Goal: Task Accomplishment & Management: Use online tool/utility

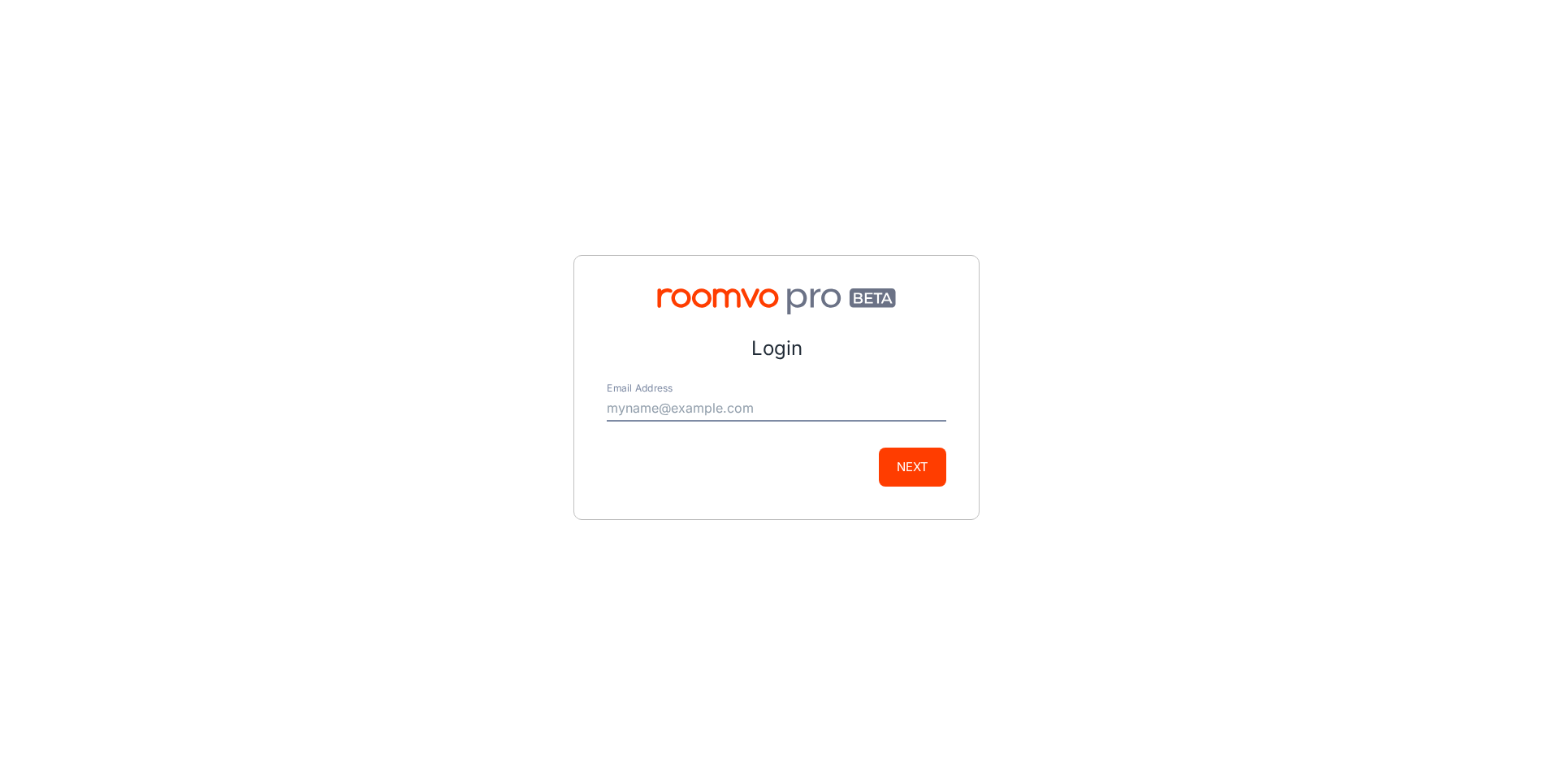
click at [657, 403] on input "Email Address" at bounding box center [776, 408] width 339 height 26
type input "[PERSON_NAME][EMAIL_ADDRESS][DOMAIN_NAME]"
click at [922, 477] on button "Next" at bounding box center [912, 466] width 67 height 39
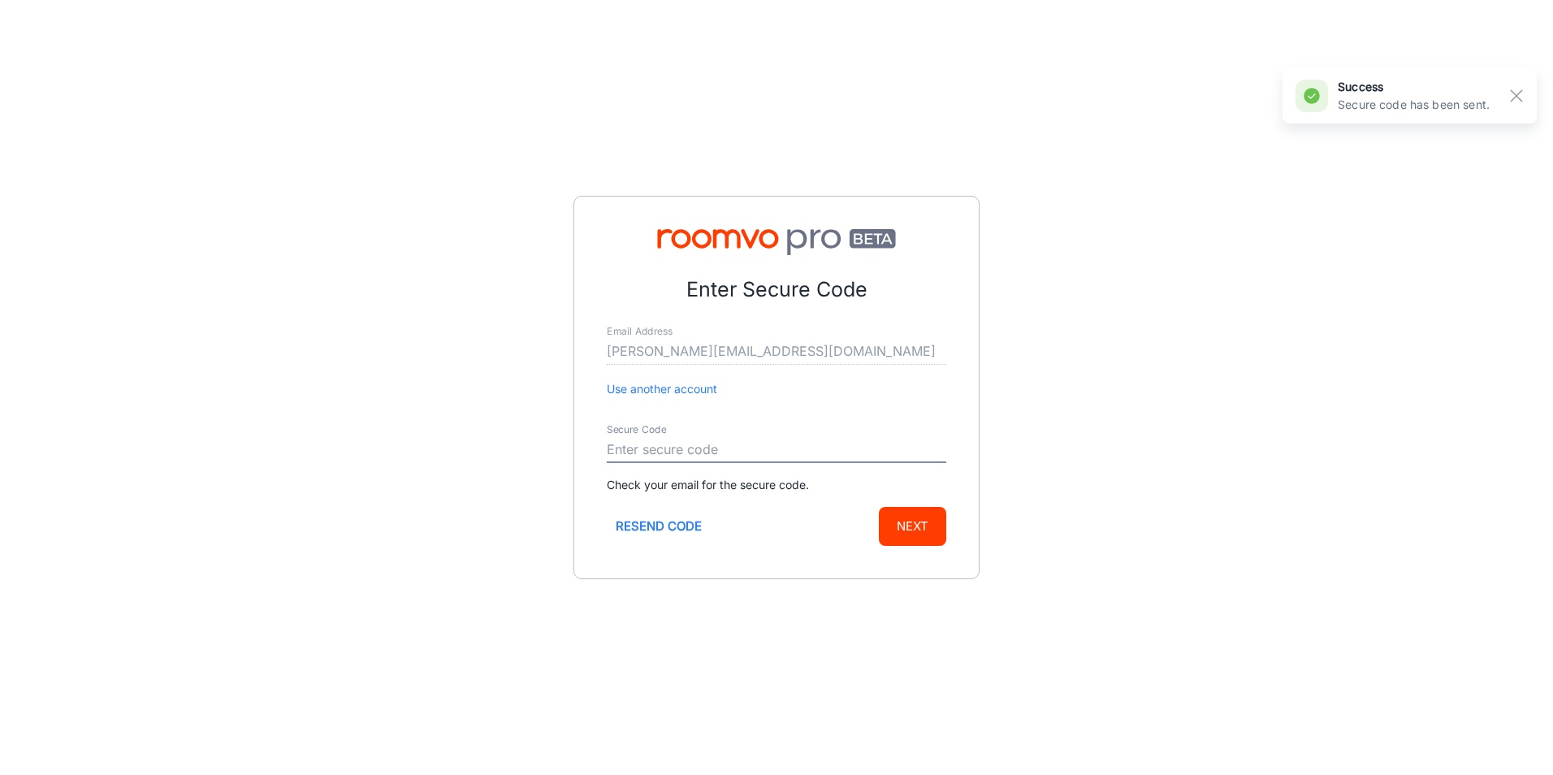
click at [698, 443] on input "Secure Code" at bounding box center [776, 450] width 339 height 26
type input "937147"
click at [896, 527] on button "Next" at bounding box center [912, 526] width 67 height 39
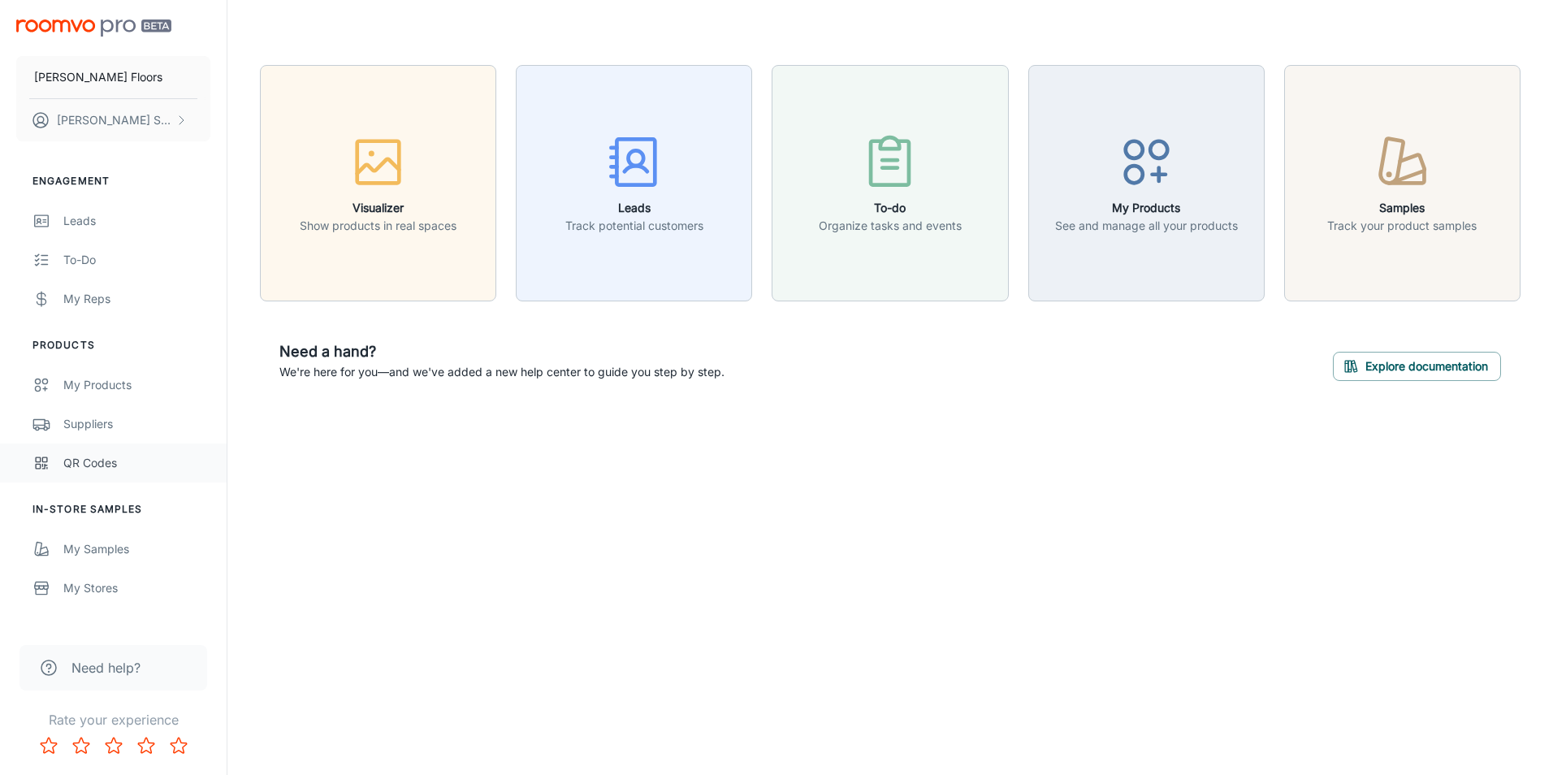
click at [100, 466] on div "QR Codes" at bounding box center [136, 463] width 147 height 18
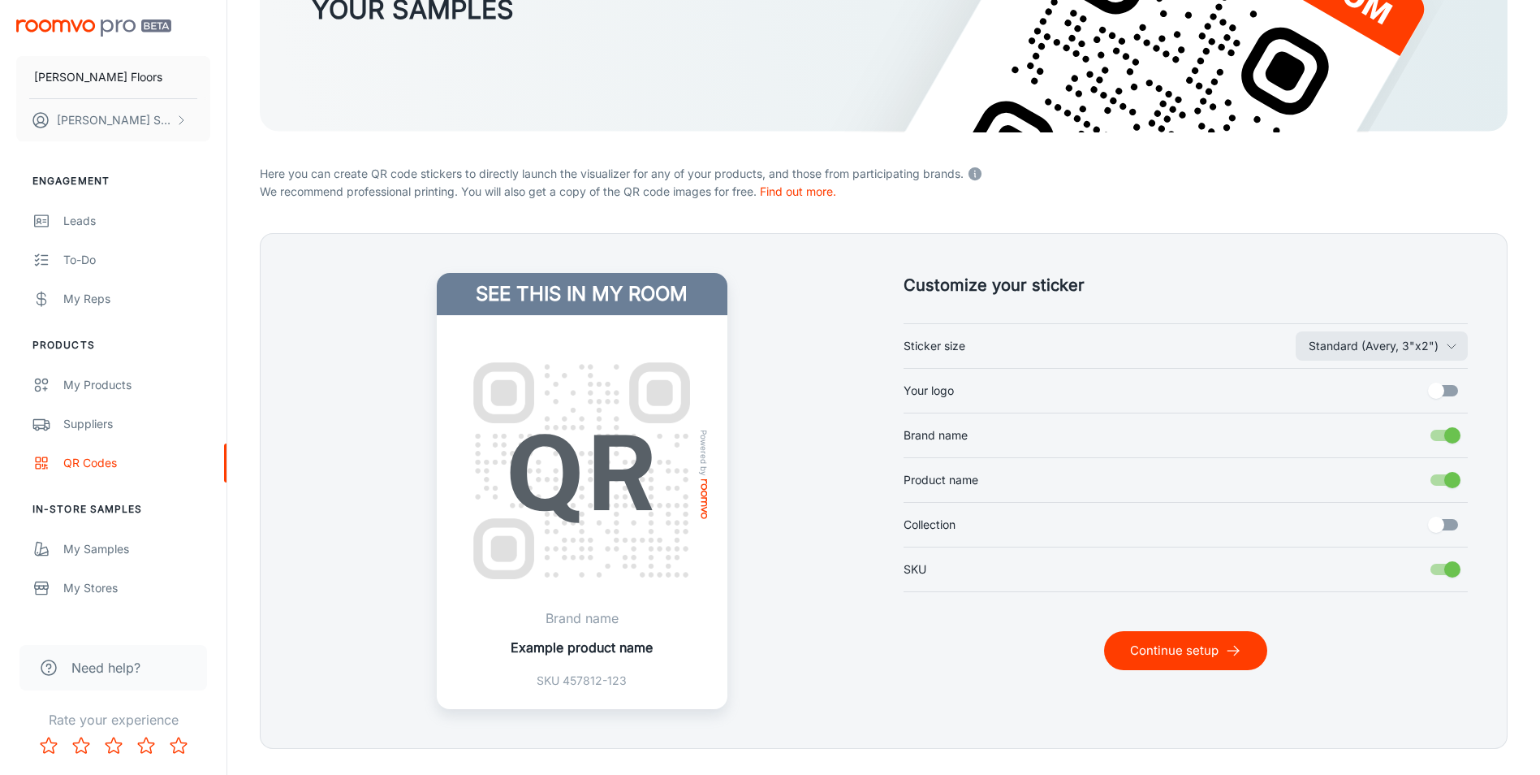
scroll to position [295, 0]
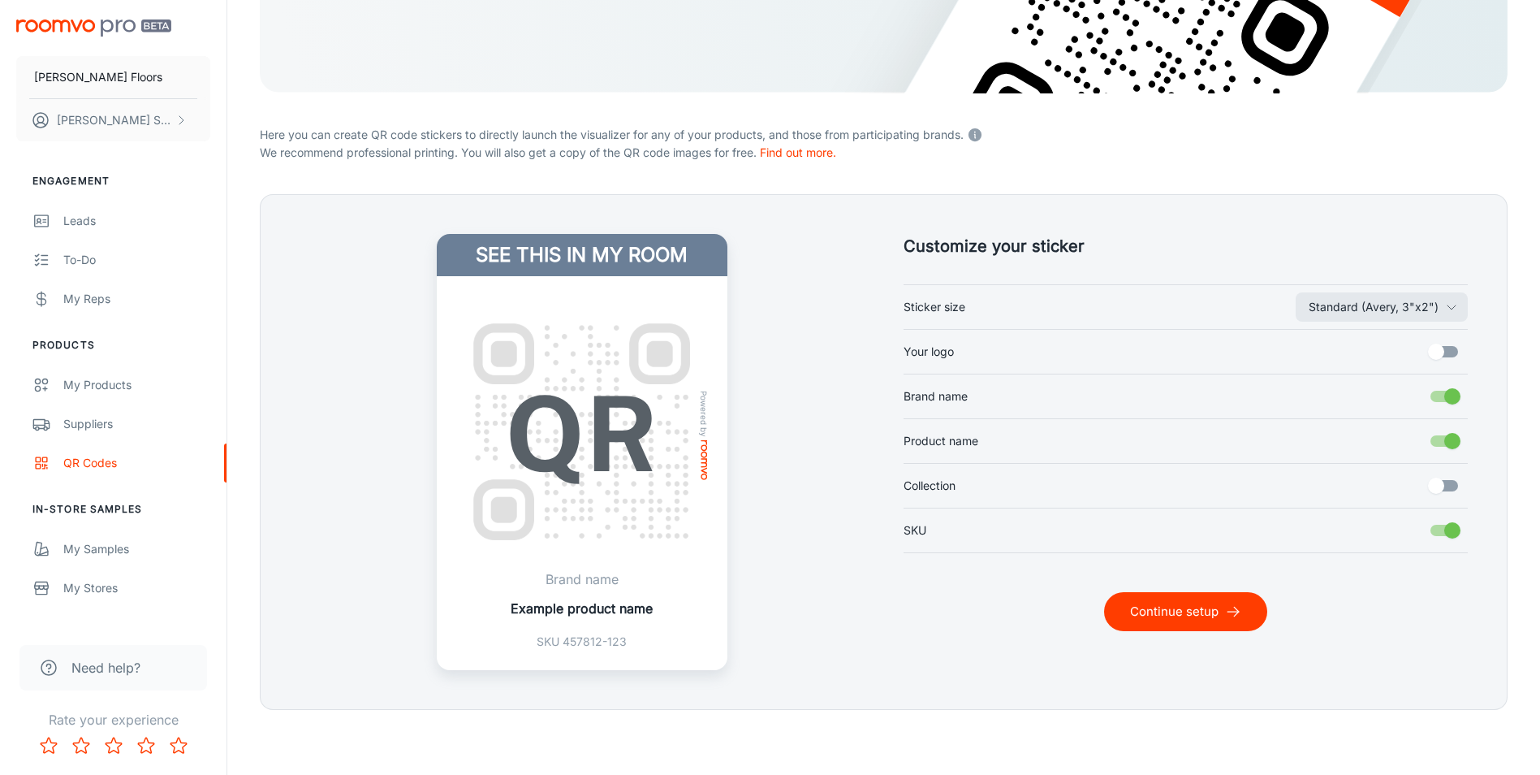
click at [1460, 350] on input "Your logo" at bounding box center [1436, 351] width 93 height 31
checkbox input "true"
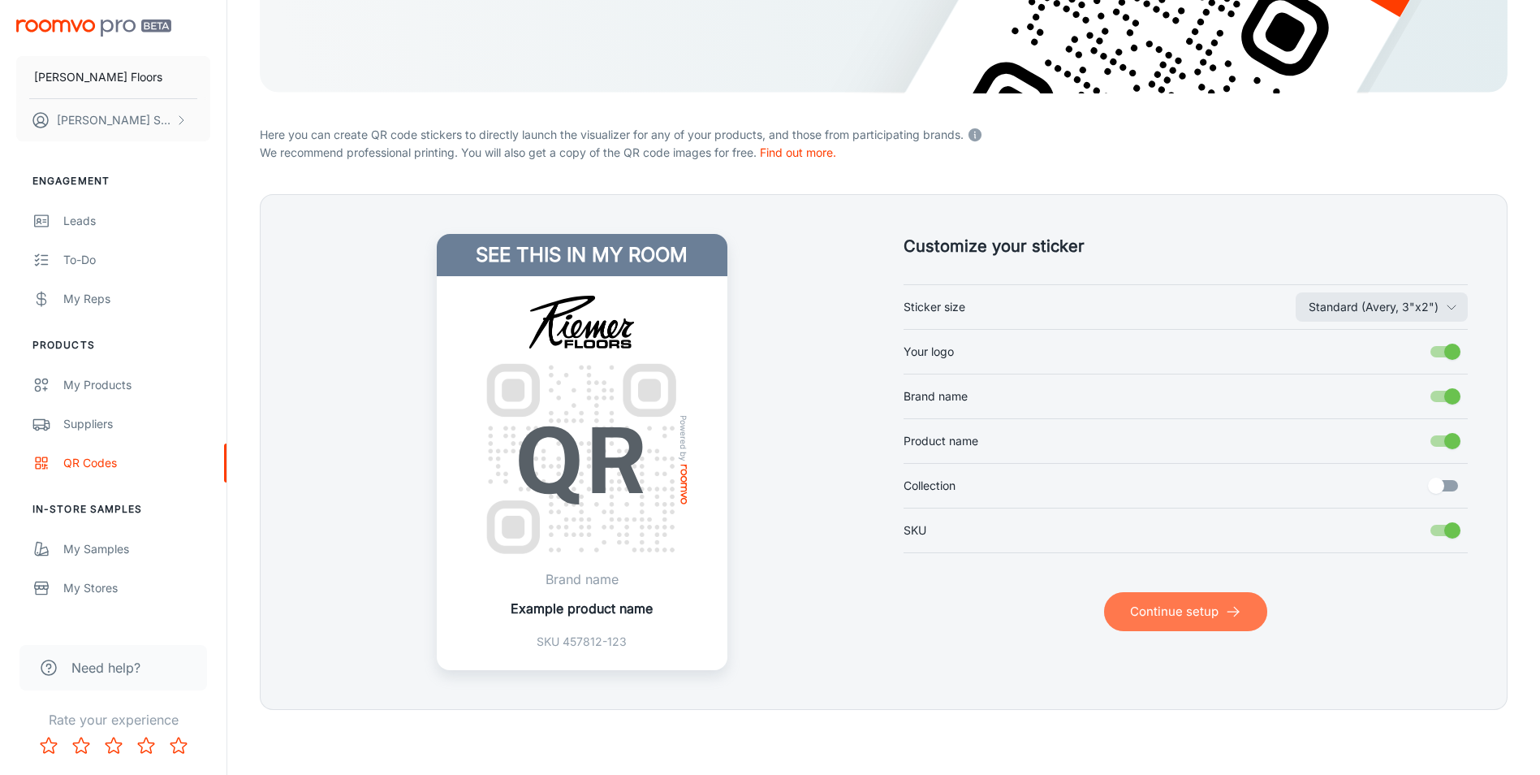
click at [1149, 611] on button "Continue setup" at bounding box center [1185, 611] width 163 height 39
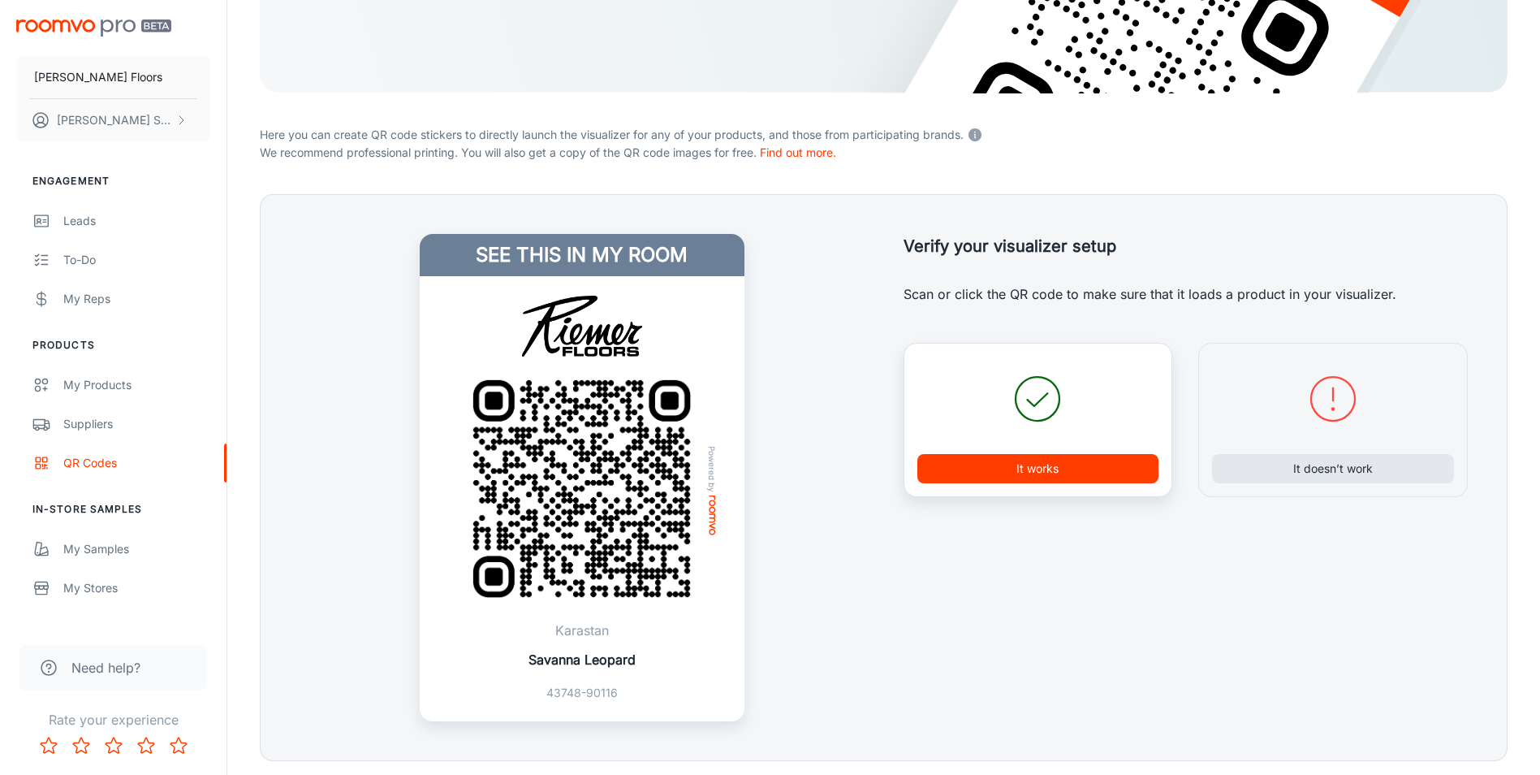
click at [1077, 462] on button "It works" at bounding box center [1039, 468] width 242 height 29
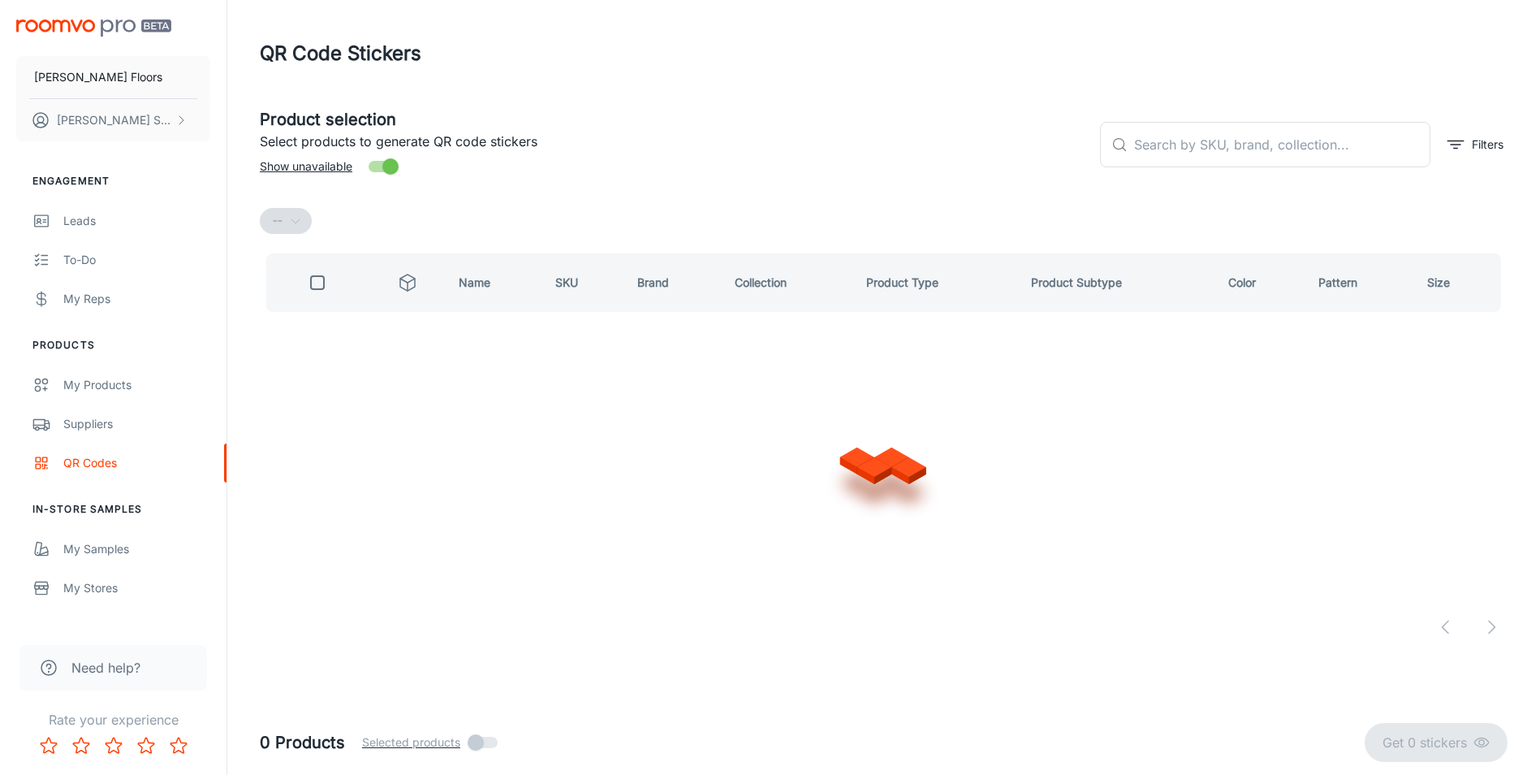
scroll to position [0, 0]
click at [1257, 131] on input "text" at bounding box center [1292, 144] width 300 height 45
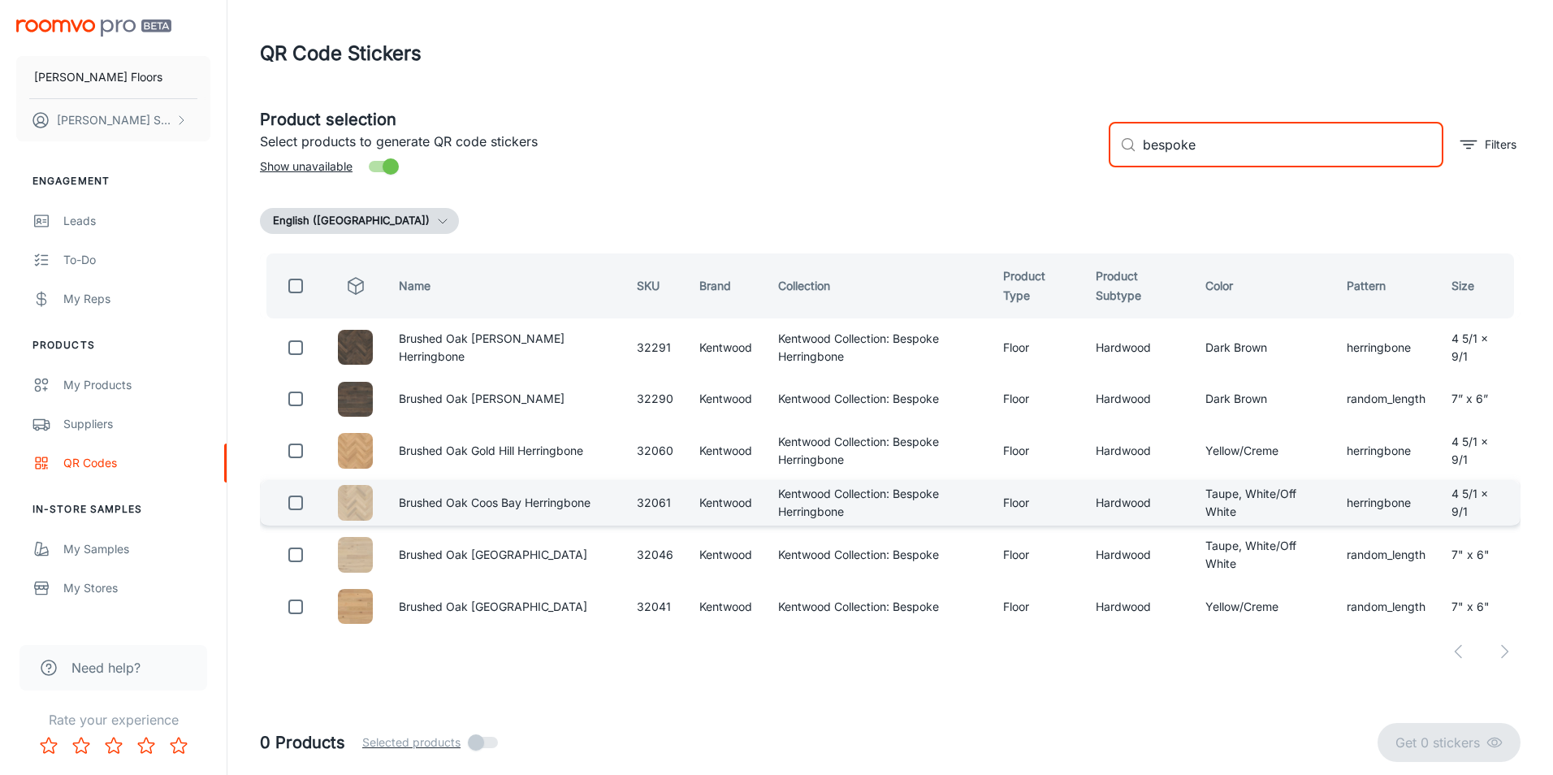
type input "bespoke"
click at [293, 500] on input "checkbox" at bounding box center [295, 502] width 32 height 32
checkbox input "true"
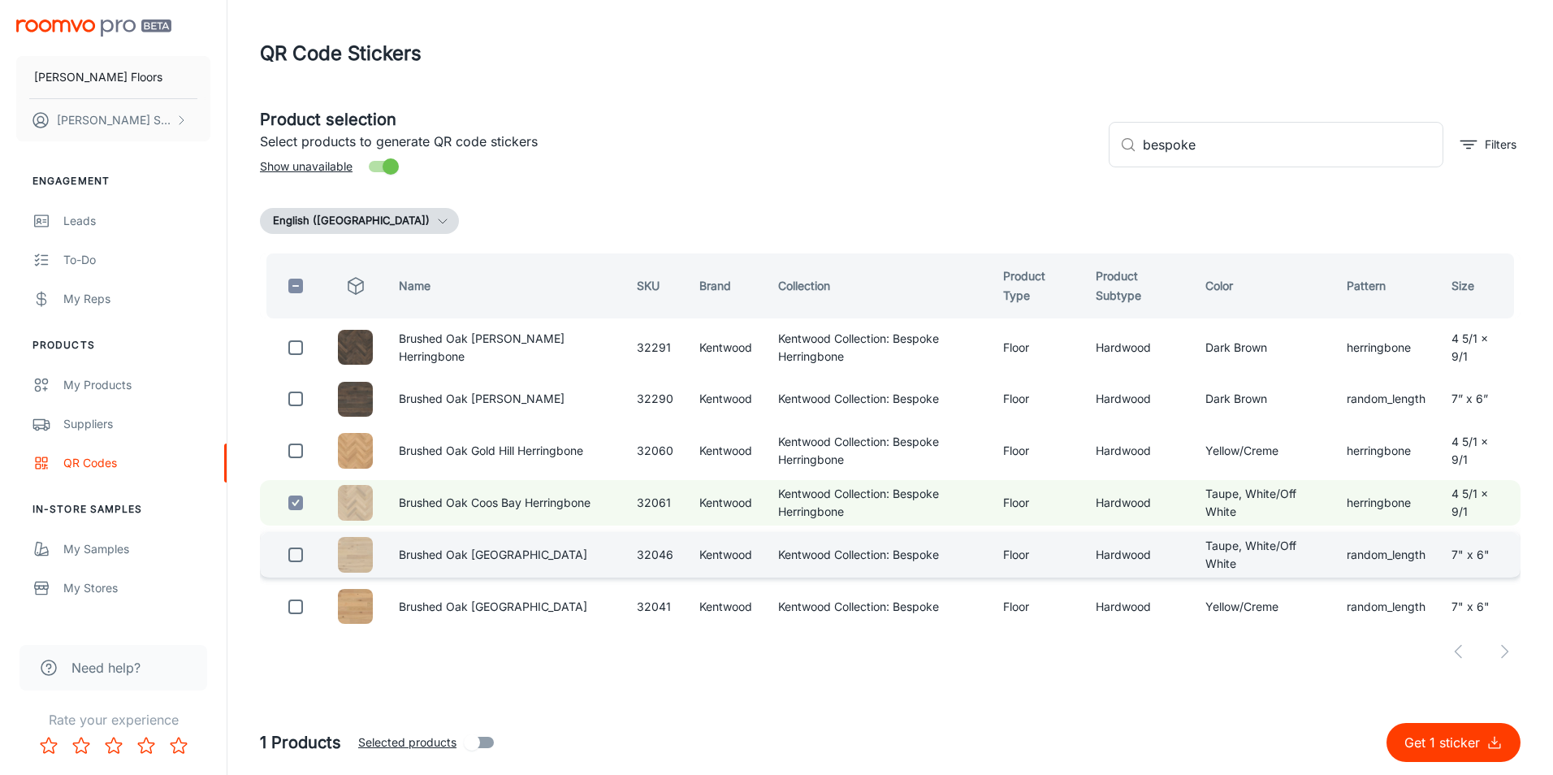
click at [295, 560] on input "checkbox" at bounding box center [295, 554] width 32 height 32
checkbox input "true"
drag, startPoint x: 1190, startPoint y: 157, endPoint x: 1119, endPoint y: 167, distance: 71.4
click at [1119, 167] on div "​ bespoke ​ Filters" at bounding box center [1307, 138] width 425 height 88
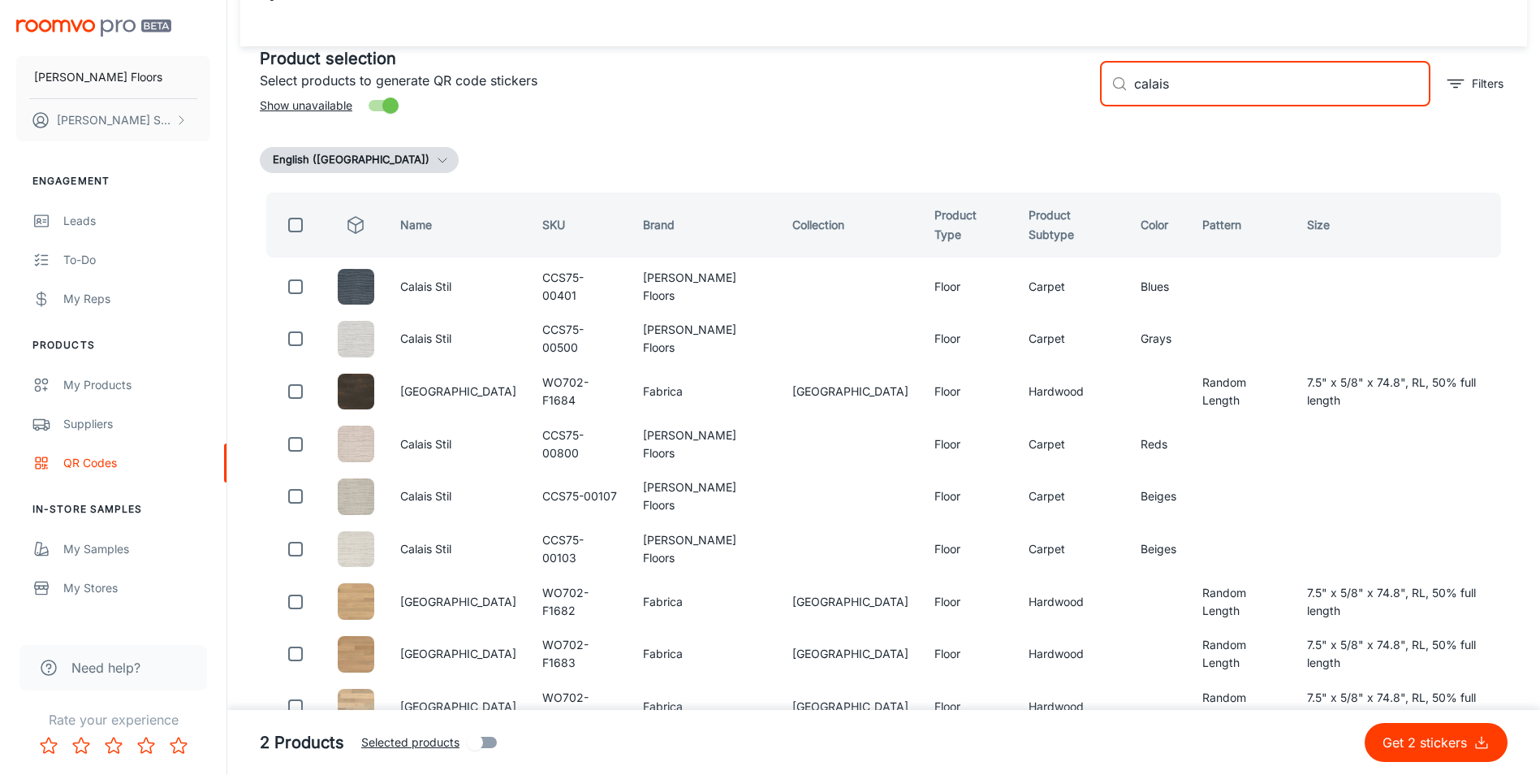
scroll to position [151, 0]
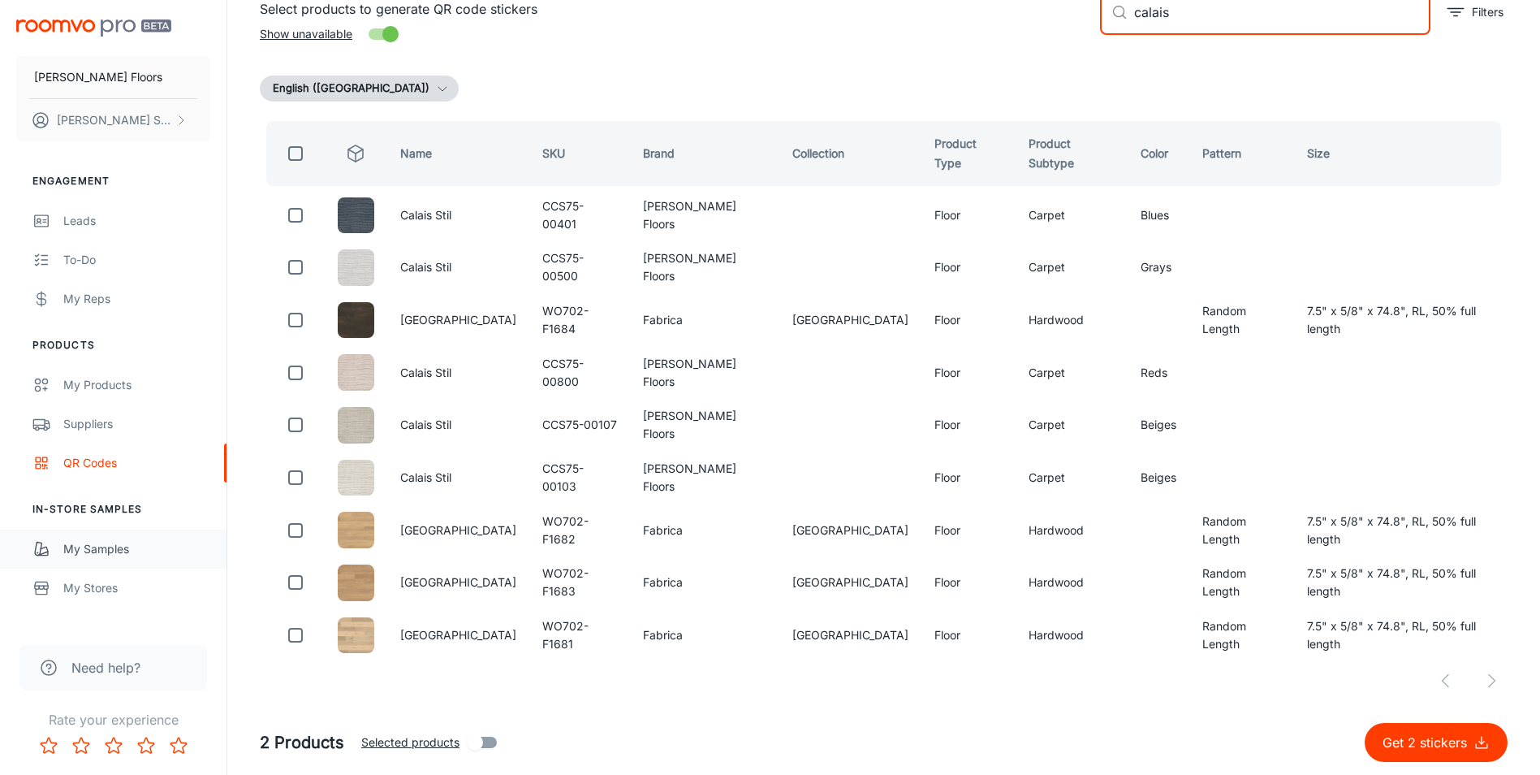
type input "calais"
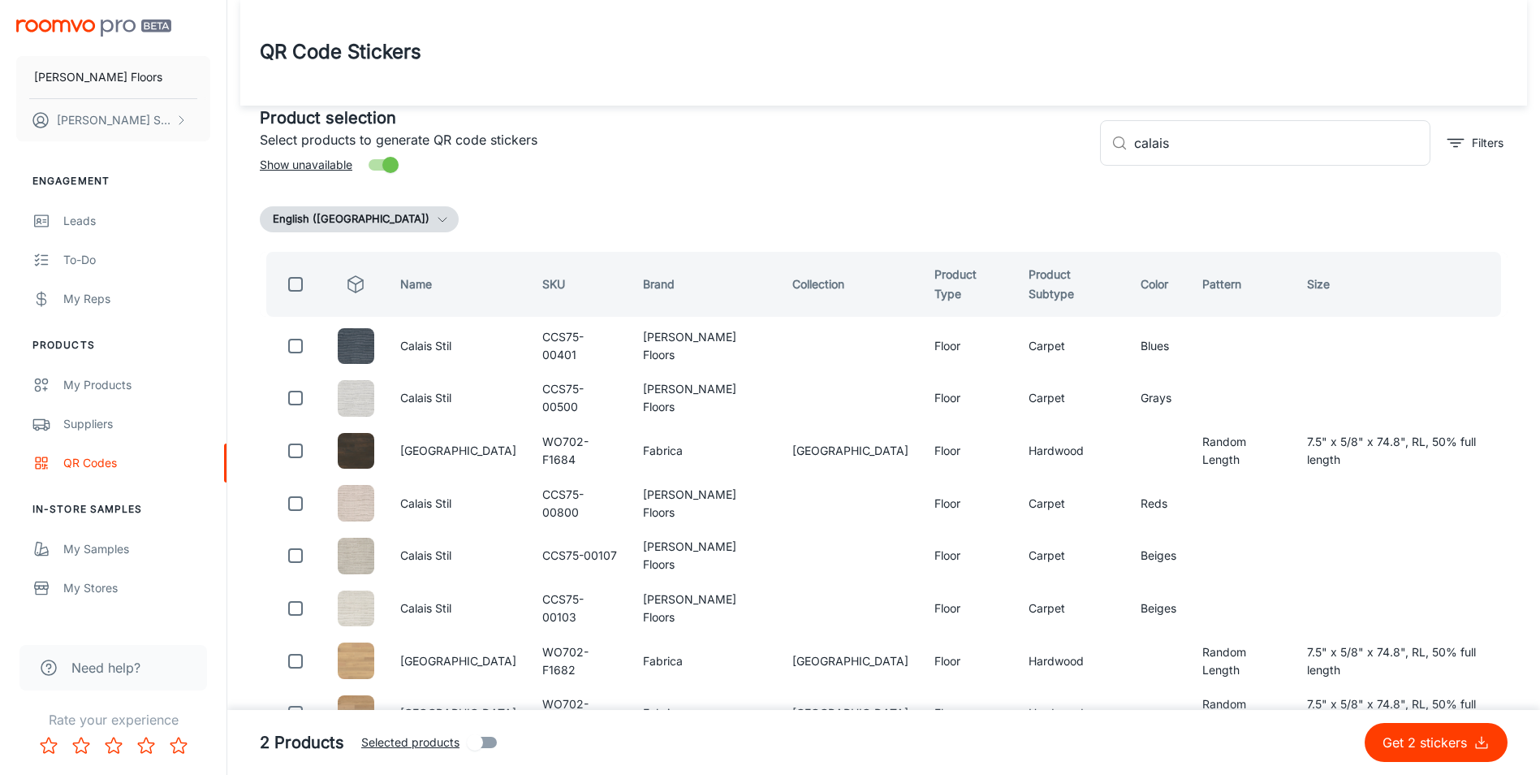
scroll to position [0, 0]
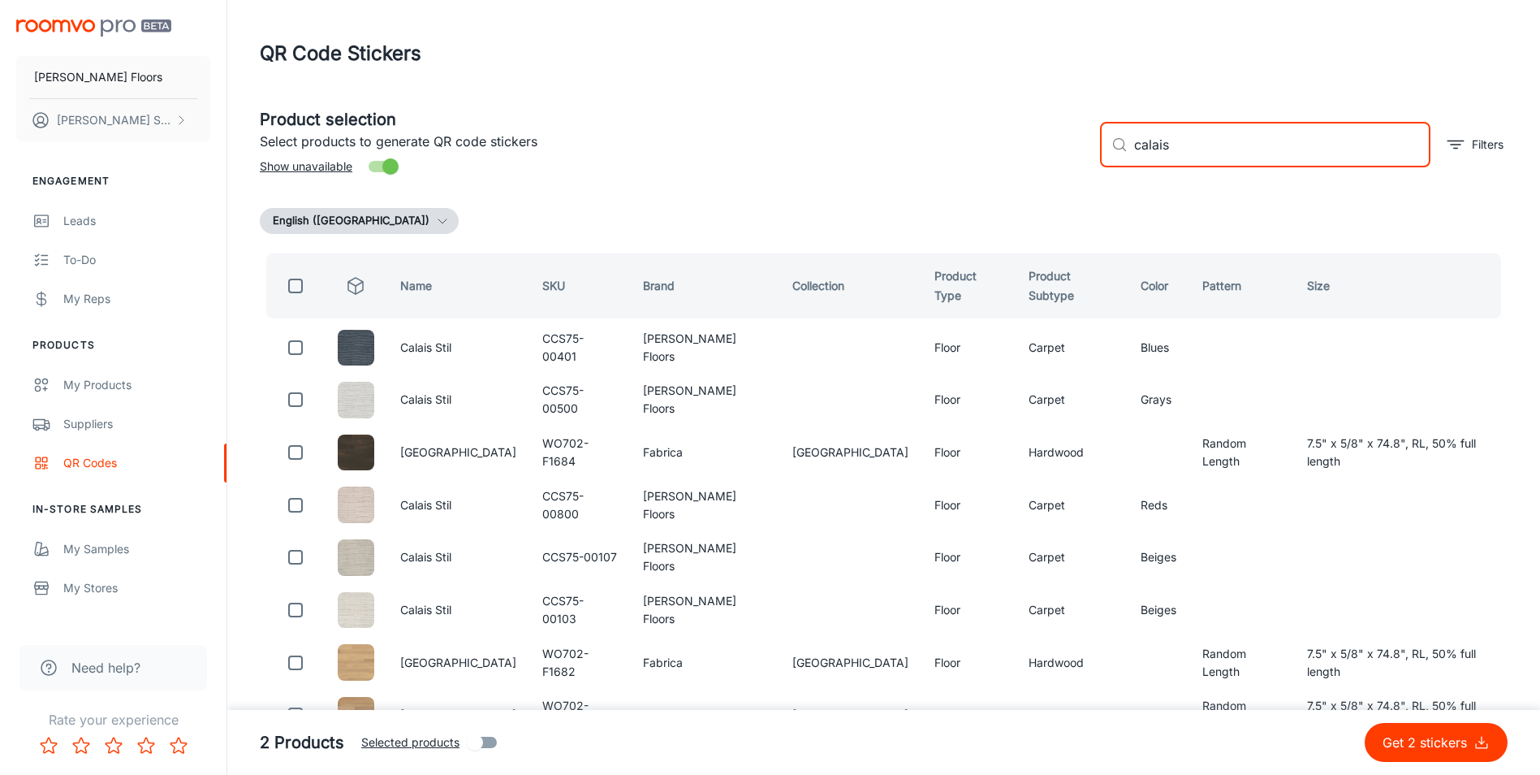
drag, startPoint x: 1170, startPoint y: 149, endPoint x: 1088, endPoint y: 159, distance: 82.7
click at [1088, 159] on div "​ calais ​ Filters" at bounding box center [1297, 138] width 421 height 88
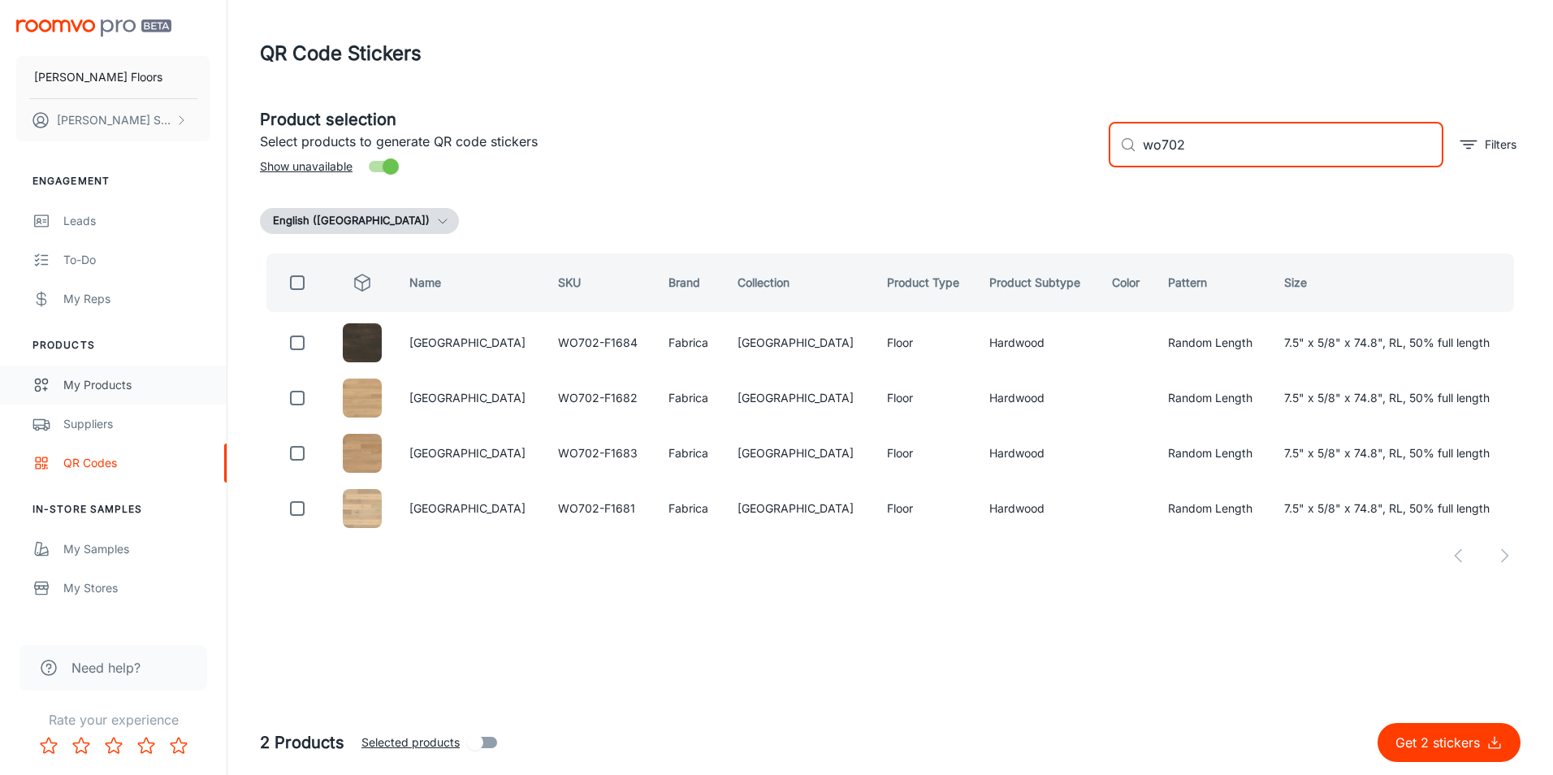
type input "wo702"
click at [1207, 152] on input "wo702" at bounding box center [1292, 144] width 300 height 45
drag, startPoint x: 1208, startPoint y: 150, endPoint x: 1152, endPoint y: 159, distance: 56.7
click at [1152, 159] on input "wo702" at bounding box center [1292, 144] width 300 height 45
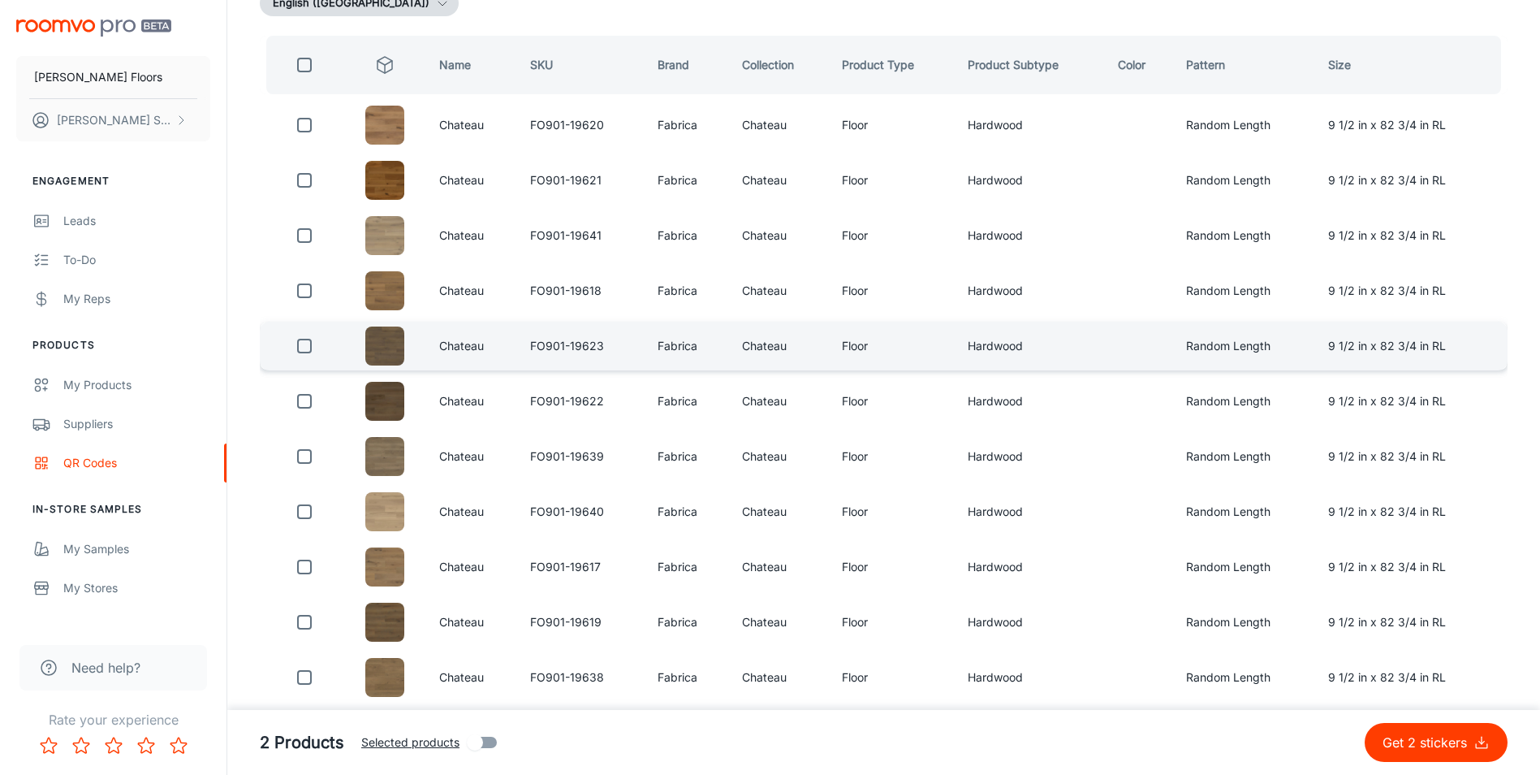
scroll to position [244, 0]
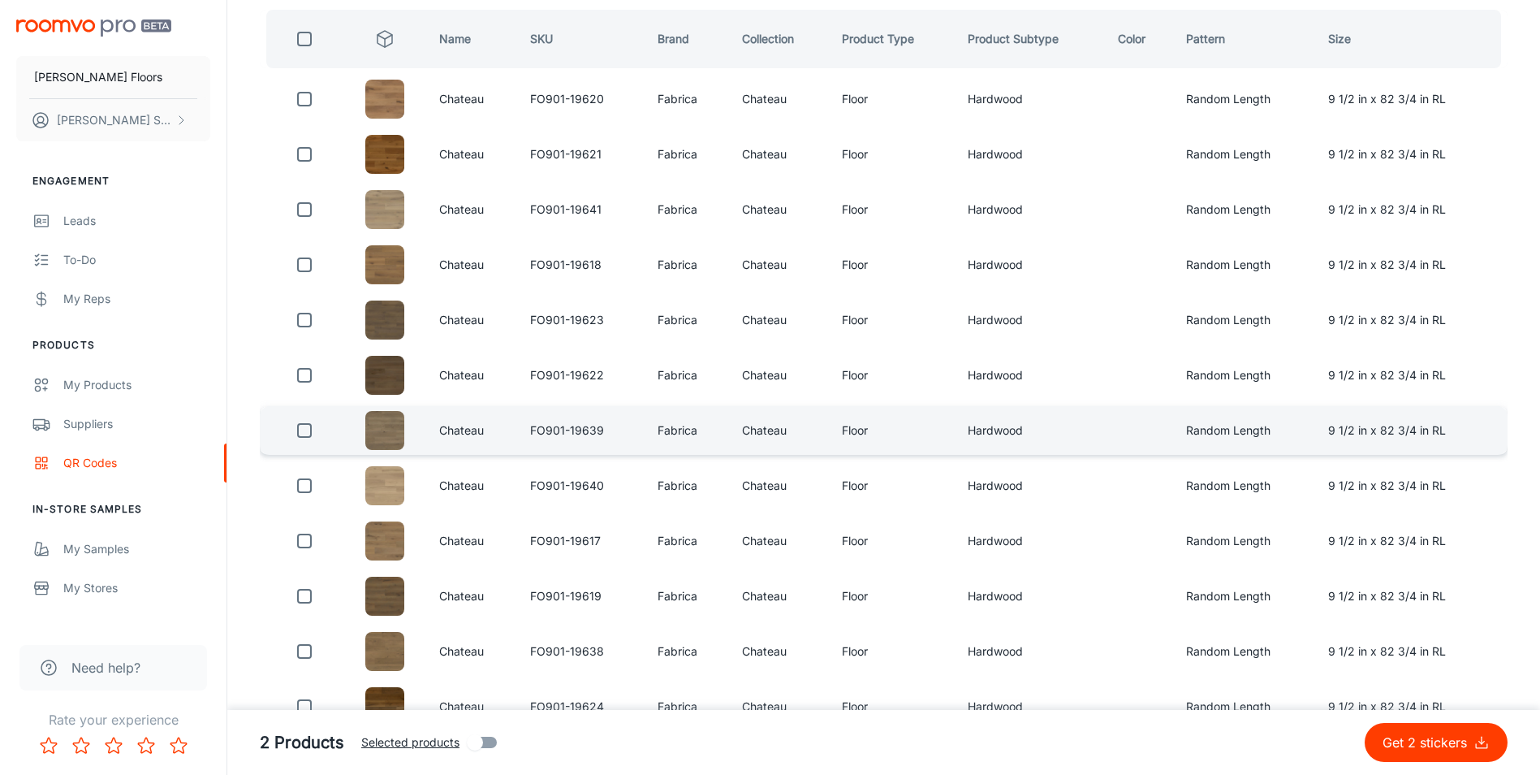
type input "fo901"
click at [305, 434] on input "checkbox" at bounding box center [304, 430] width 32 height 32
checkbox input "true"
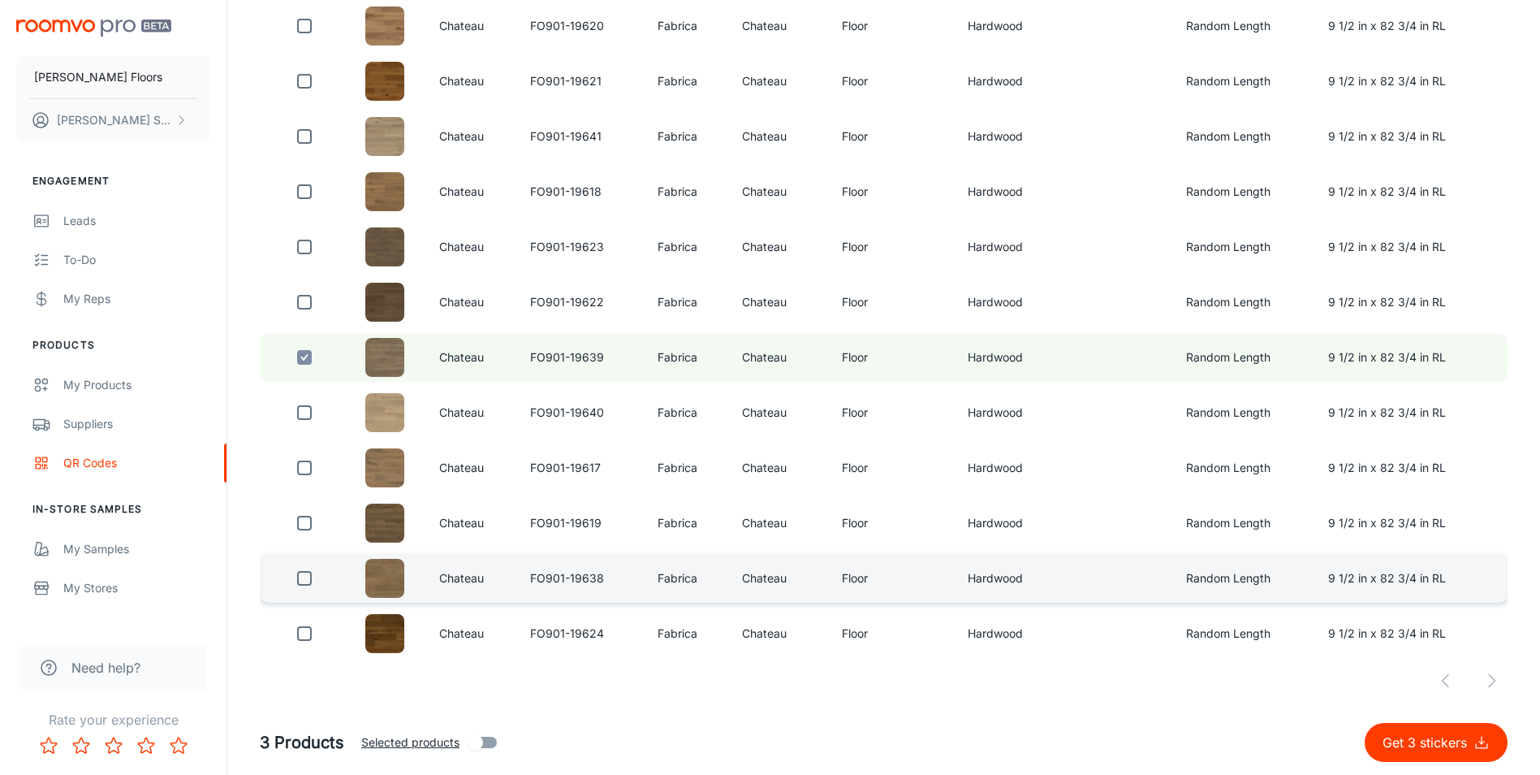
click at [305, 577] on input "checkbox" at bounding box center [304, 578] width 32 height 32
checkbox input "true"
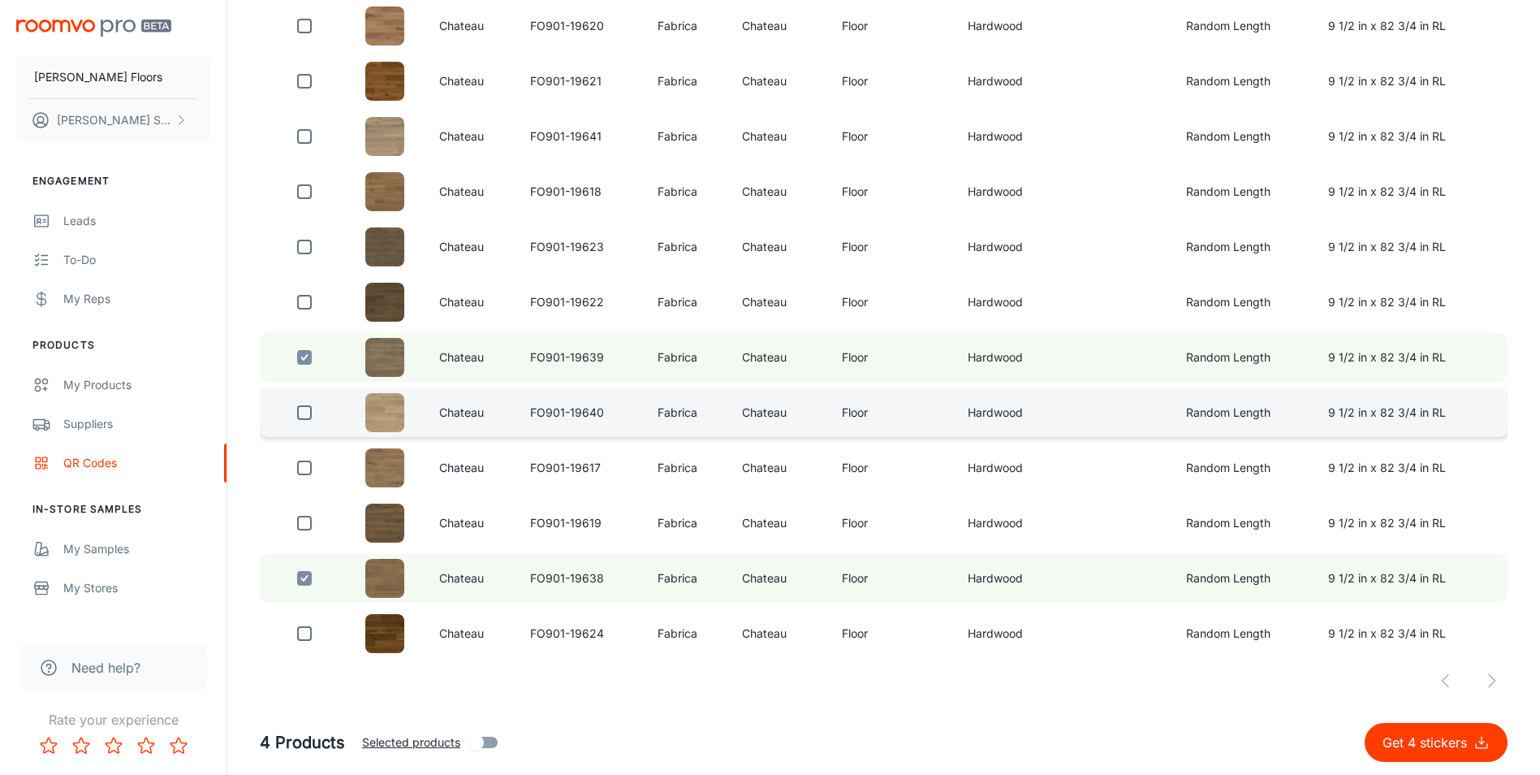
click at [309, 355] on input "checkbox" at bounding box center [304, 357] width 32 height 32
checkbox input "false"
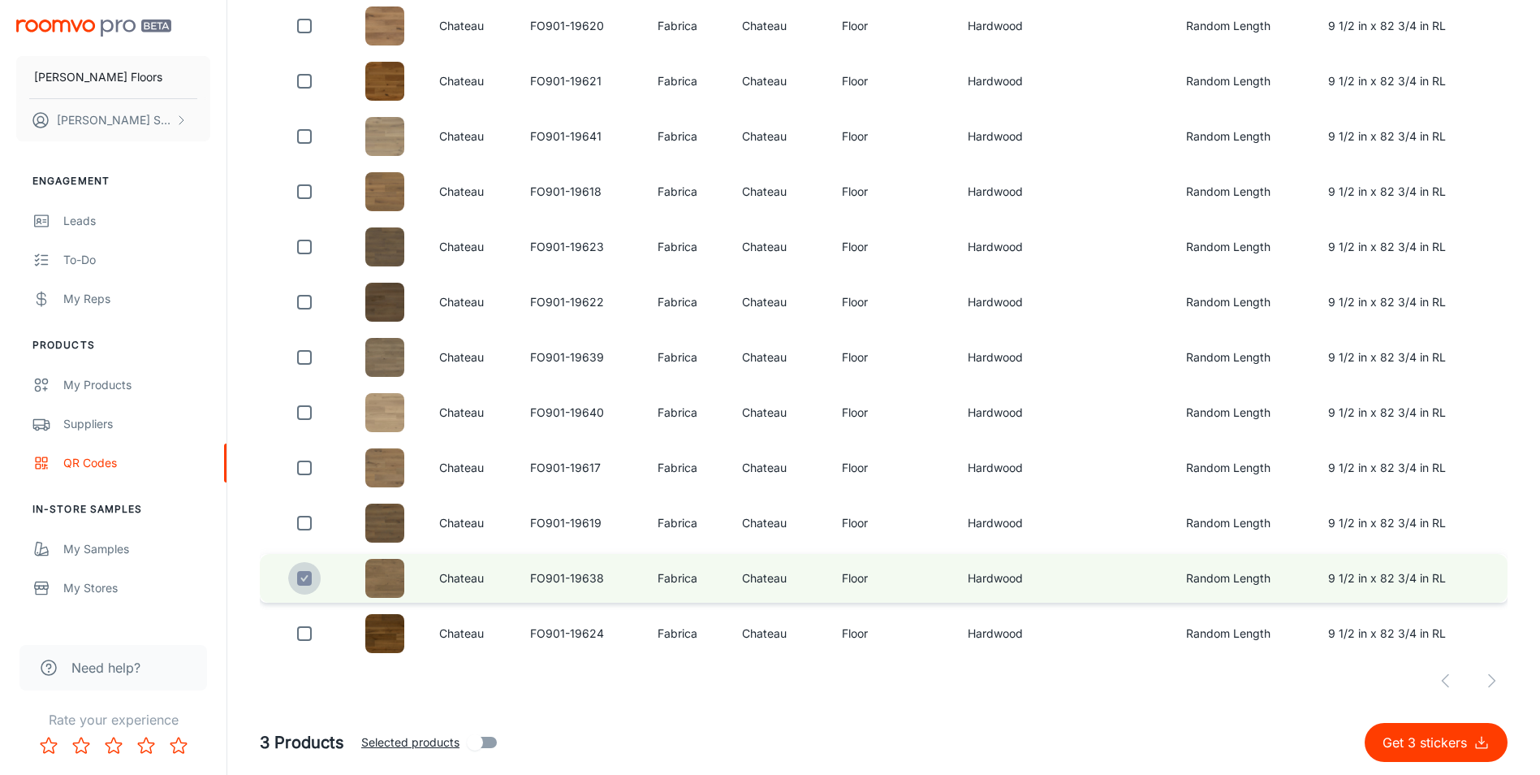
click at [300, 578] on input "checkbox" at bounding box center [304, 578] width 32 height 32
click at [311, 574] on input "checkbox" at bounding box center [304, 578] width 32 height 32
checkbox input "true"
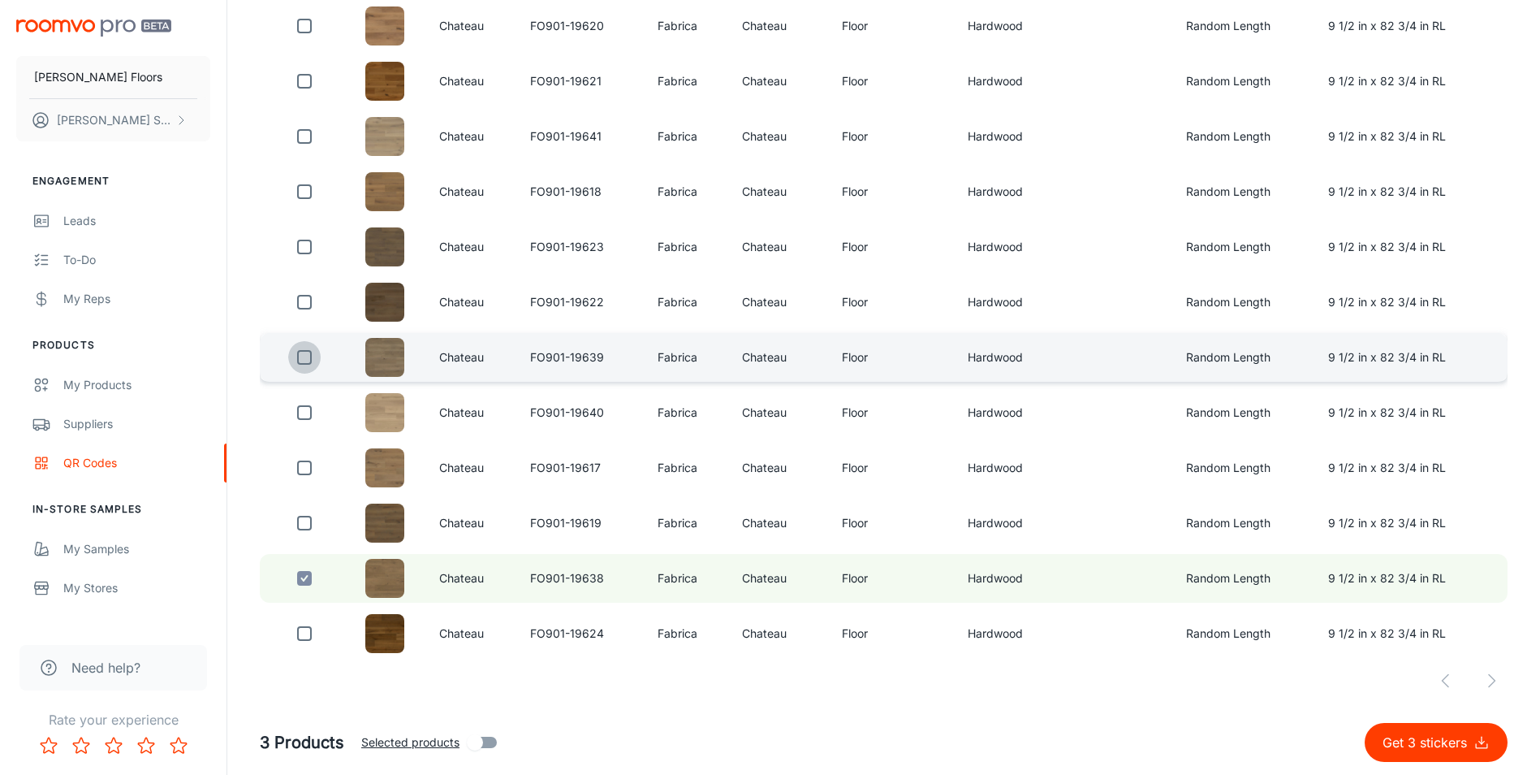
click at [309, 352] on input "checkbox" at bounding box center [304, 357] width 32 height 32
click at [1410, 732] on button "Get 4 stickers" at bounding box center [1436, 742] width 143 height 39
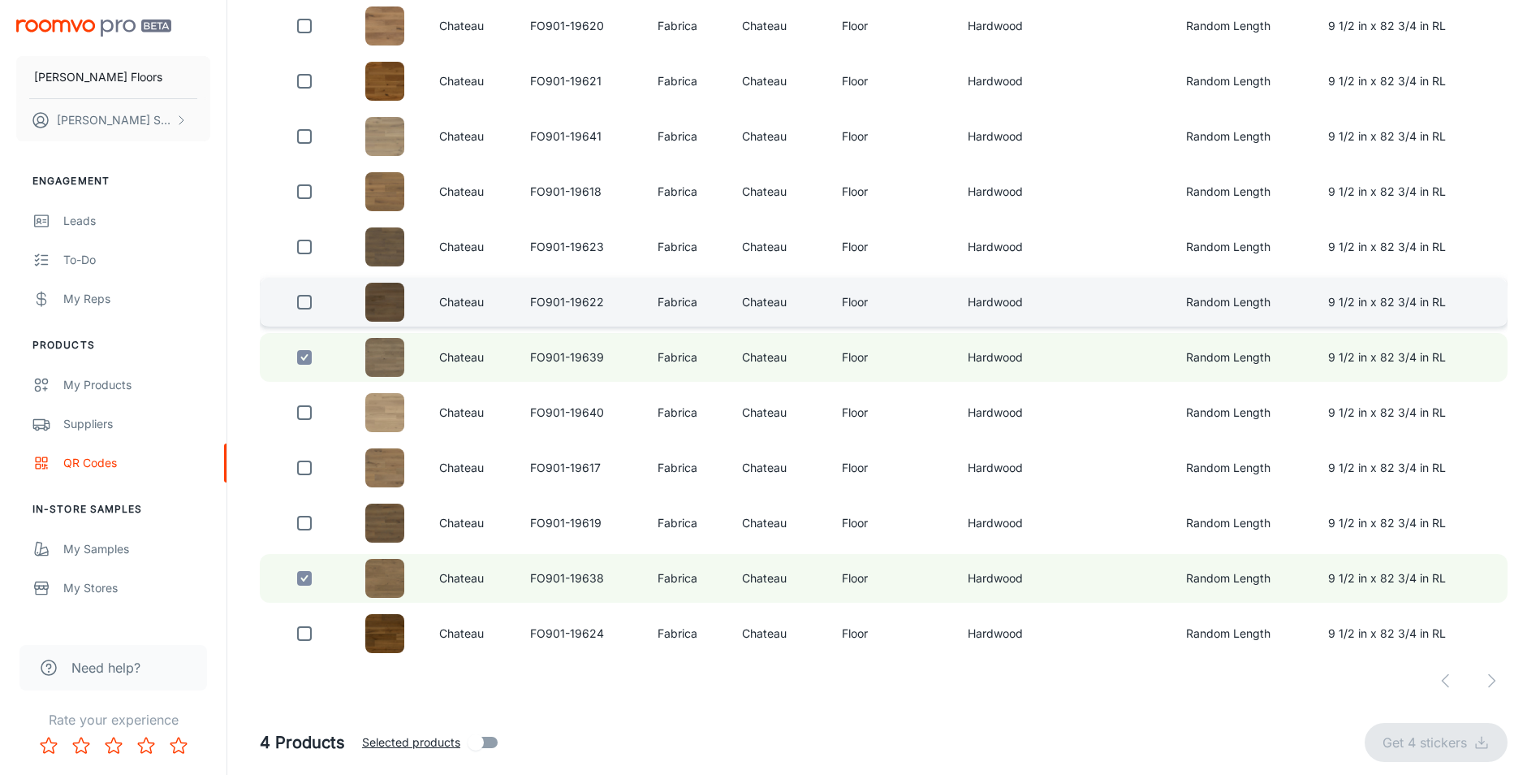
checkbox input "false"
